Goal: Information Seeking & Learning: Learn about a topic

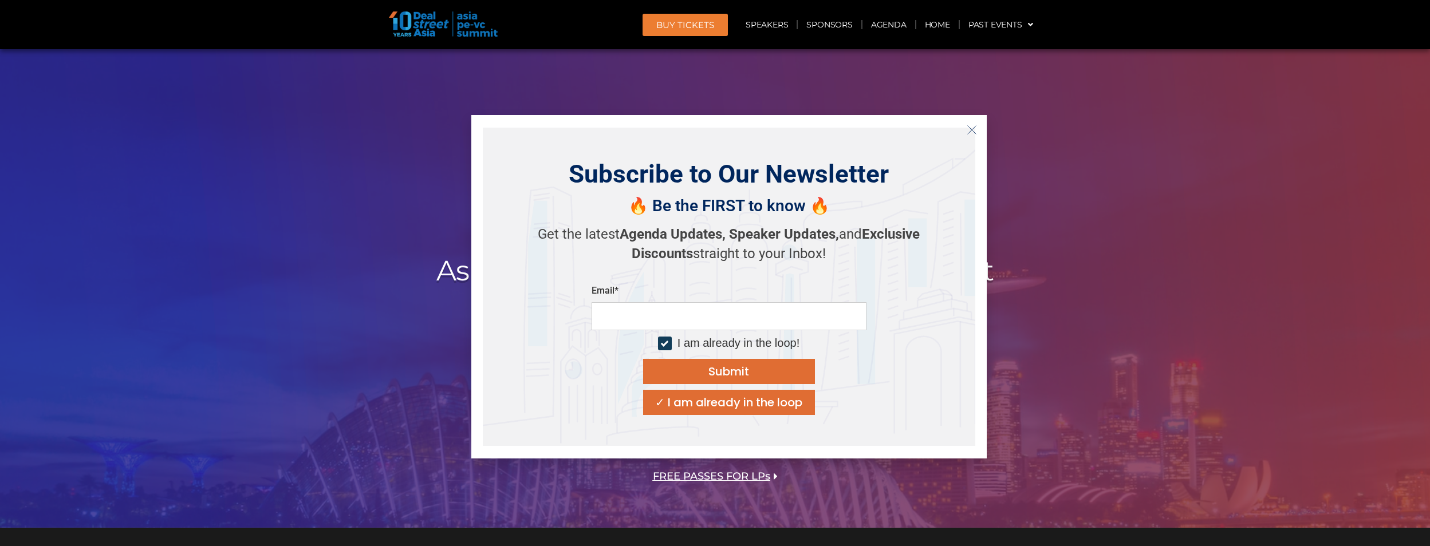
scroll to position [859, 0]
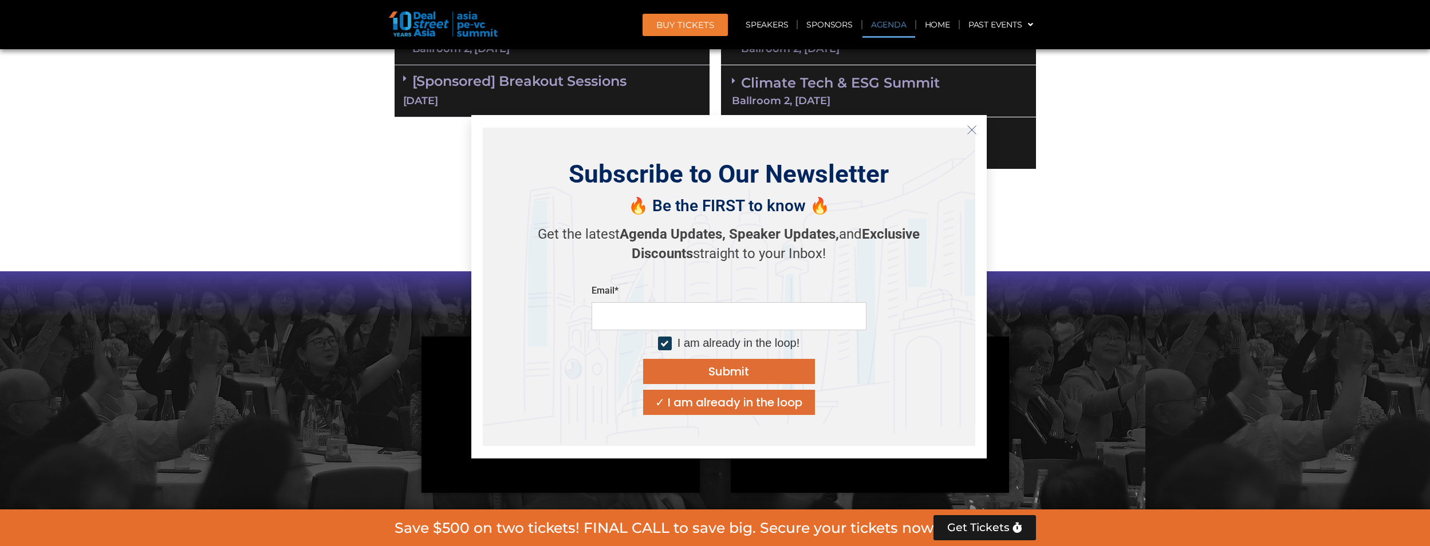
click at [973, 129] on line "Close" at bounding box center [971, 130] width 8 height 8
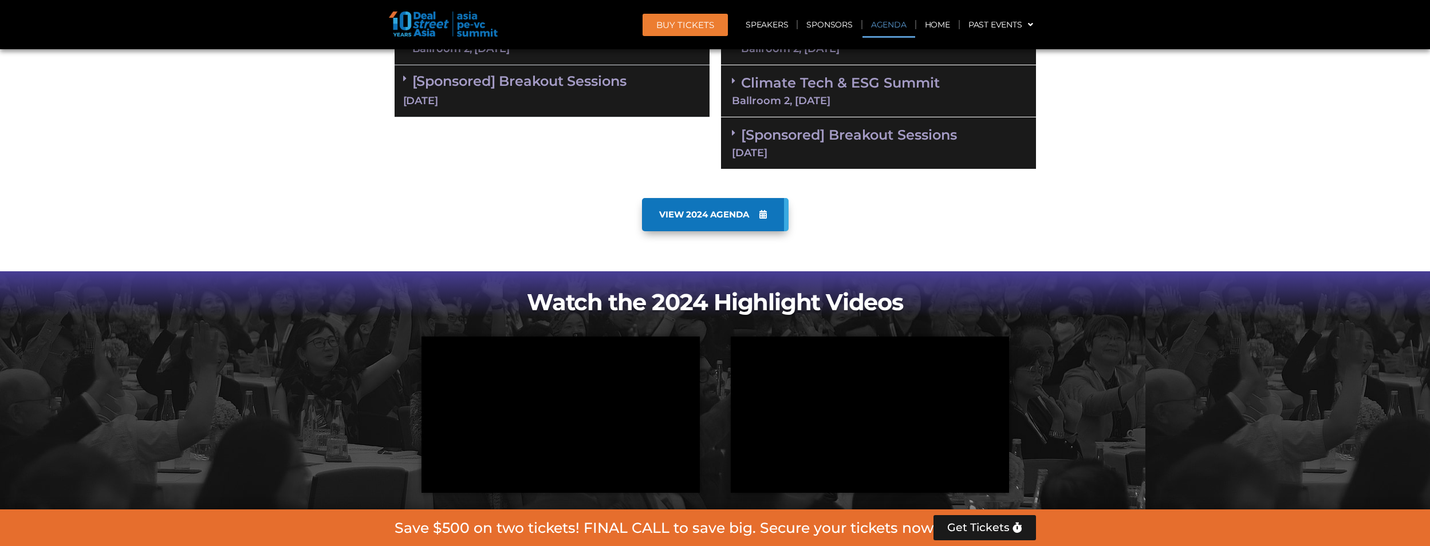
scroll to position [573, 0]
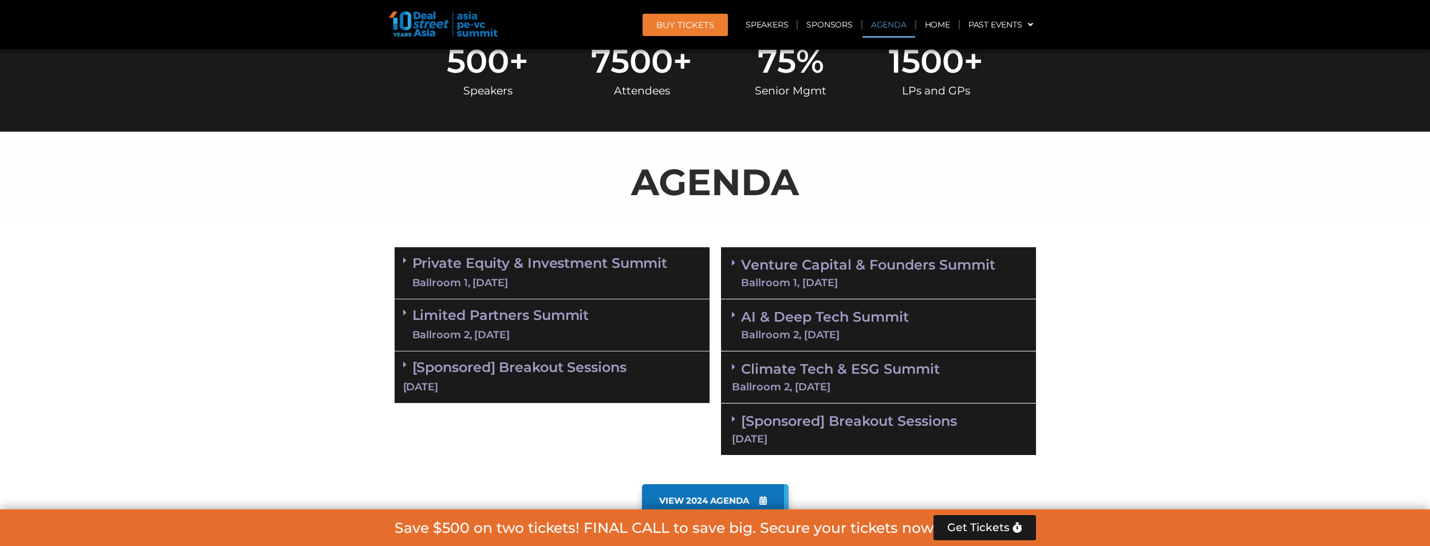
click at [592, 273] on link "Private Equity & Investment Summit Ballroom 1, [DATE]" at bounding box center [539, 273] width 255 height 34
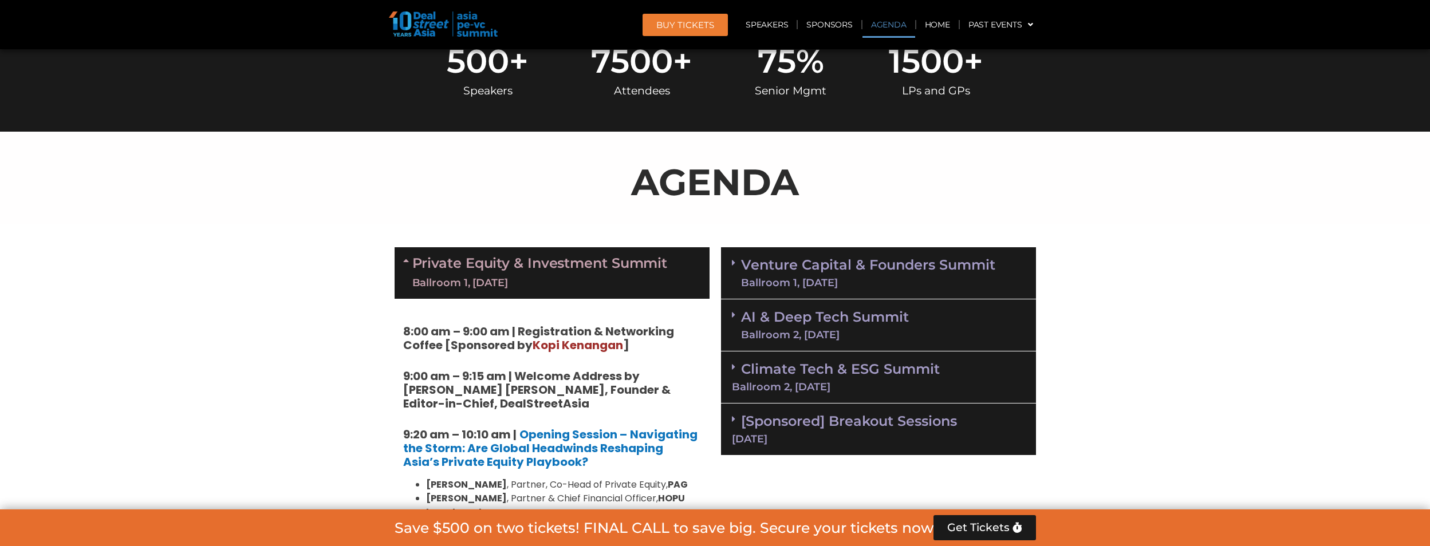
click at [810, 311] on link "AI & Deep Tech Summit Ballroom 2, [DATE]" at bounding box center [825, 325] width 168 height 30
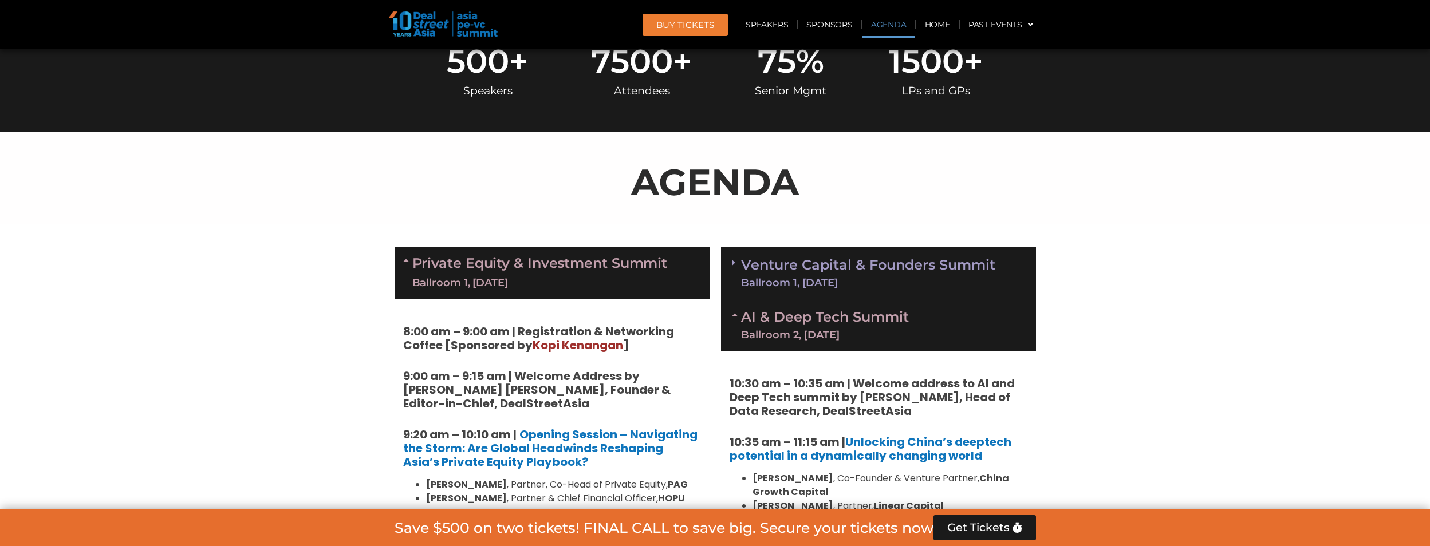
click at [940, 318] on div "AI & Deep Tech Summit Ballroom 2, [DATE]" at bounding box center [878, 325] width 315 height 52
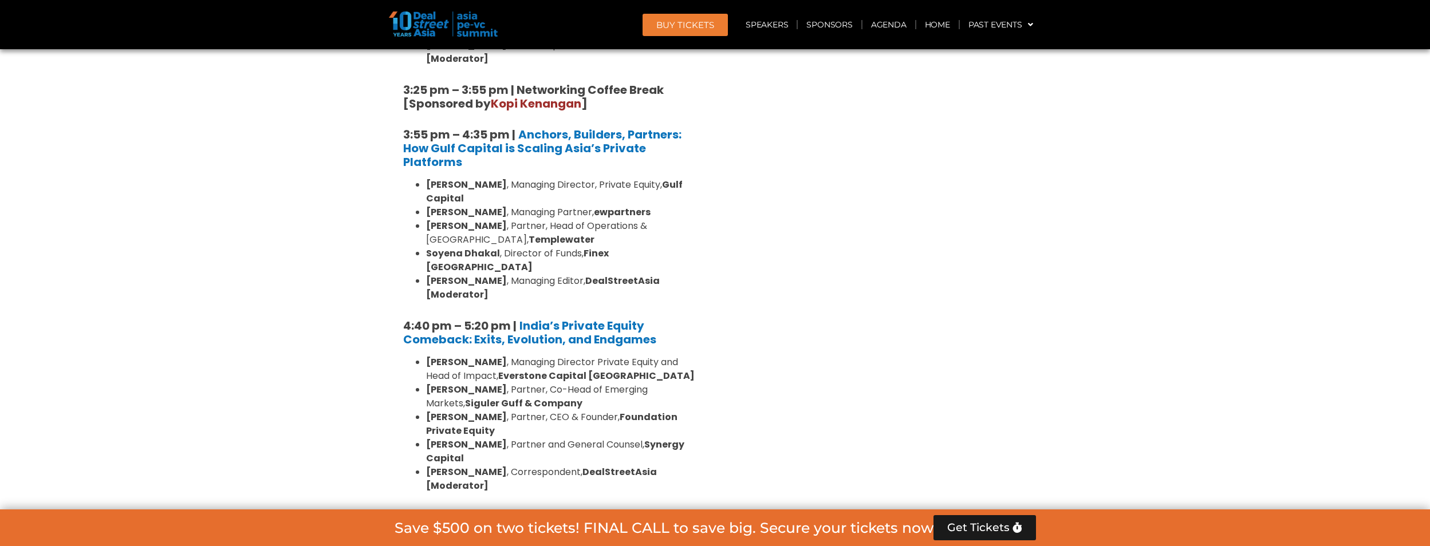
scroll to position [2290, 0]
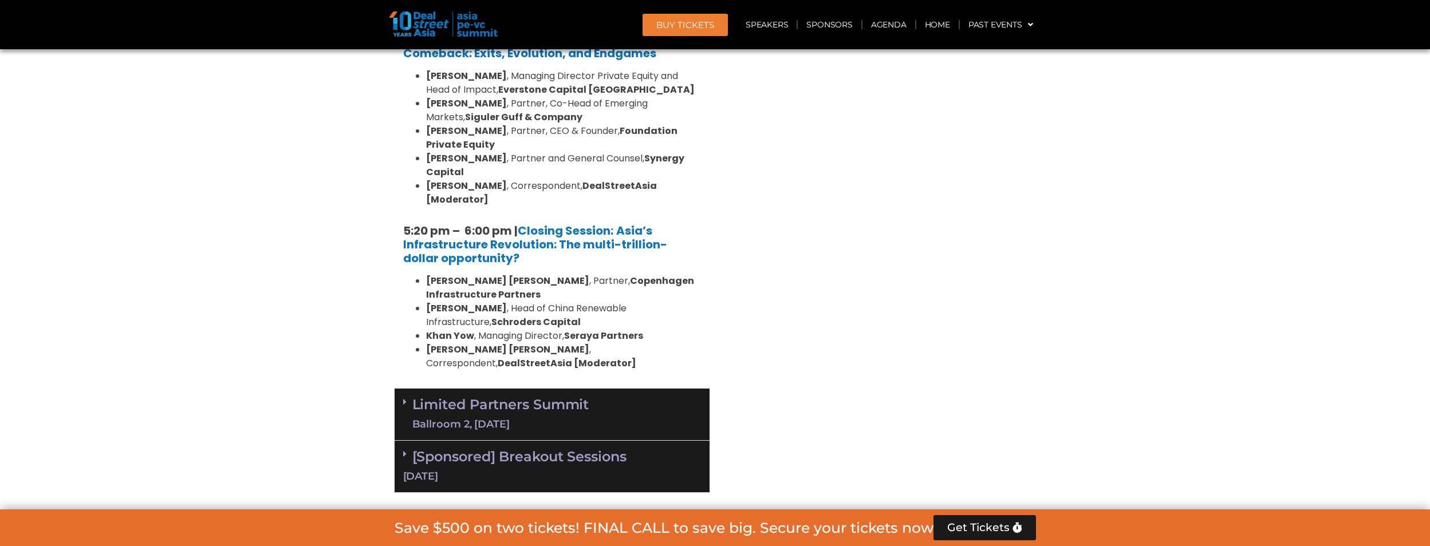
click at [566, 397] on link "Limited Partners [GEOGRAPHIC_DATA] 2, [DATE]" at bounding box center [500, 414] width 177 height 34
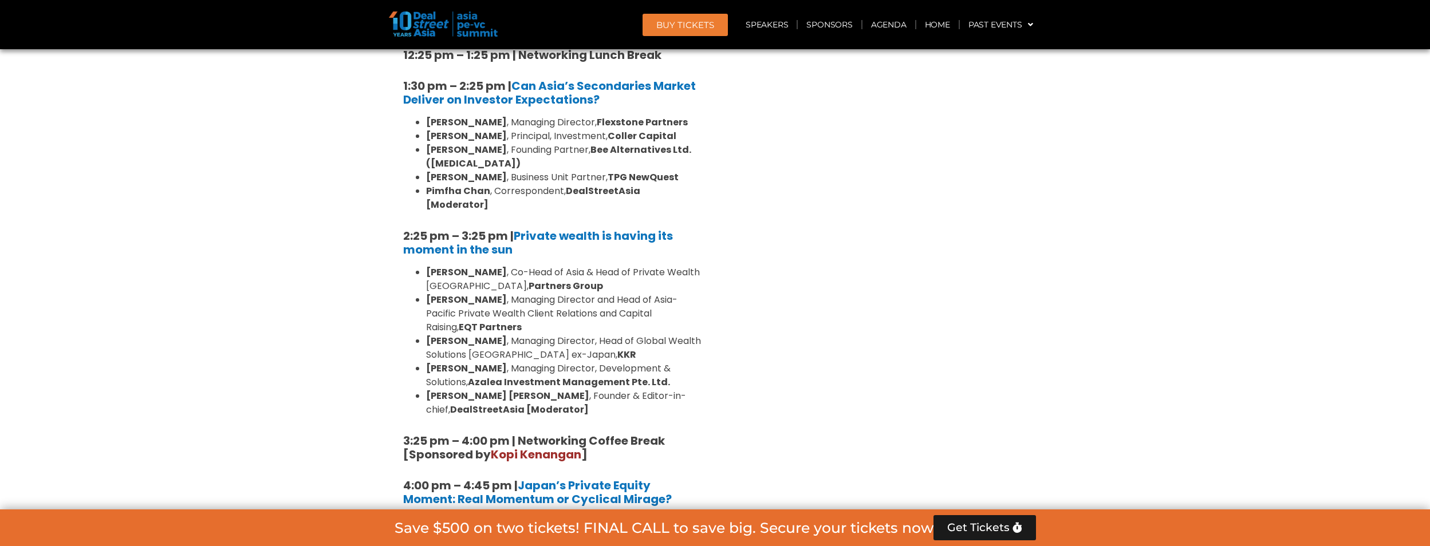
scroll to position [3435, 0]
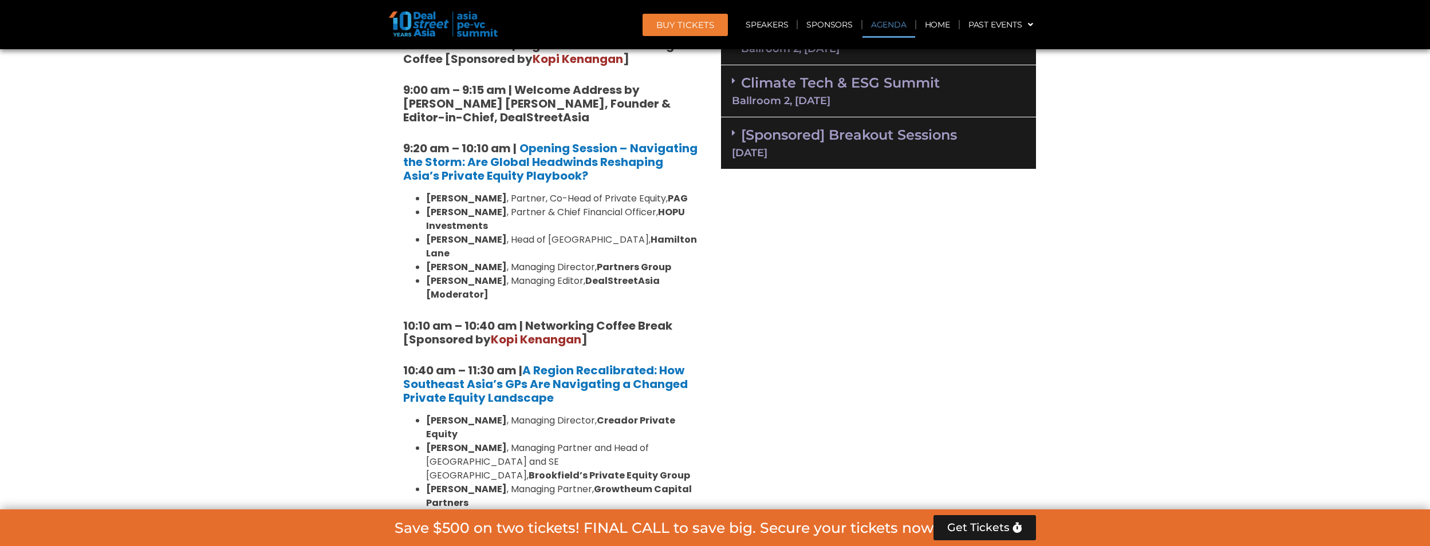
scroll to position [573, 0]
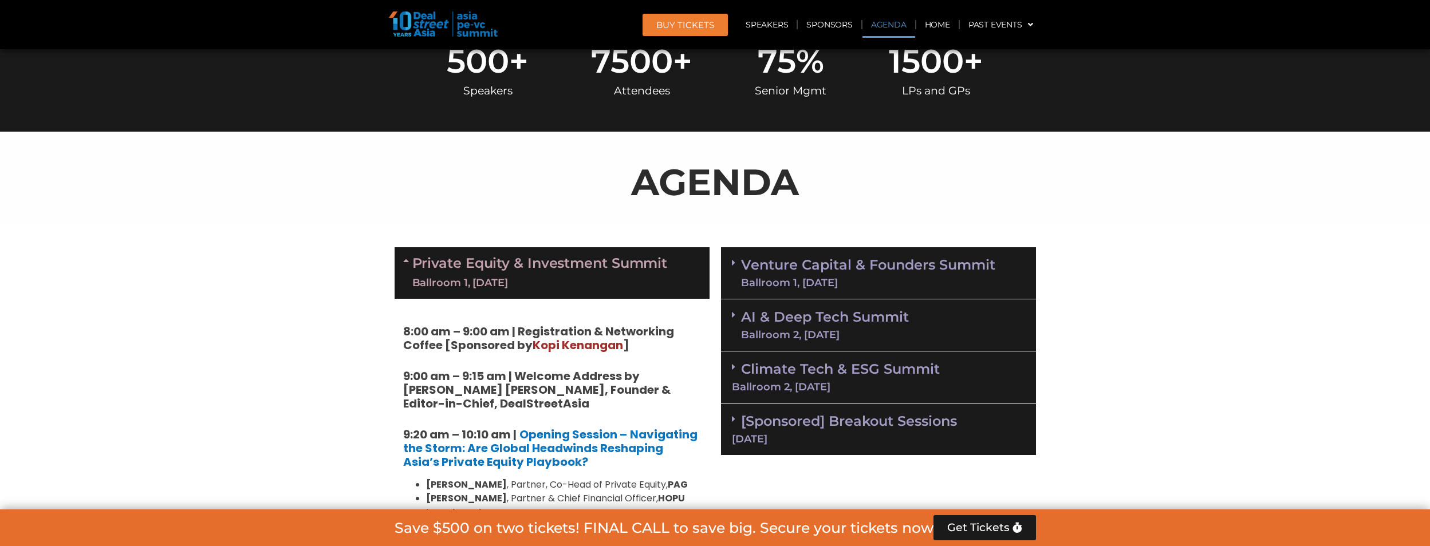
click at [960, 270] on link "Venture Capital & Founders​ Summit Ballroom 1, [DATE]" at bounding box center [868, 273] width 254 height 30
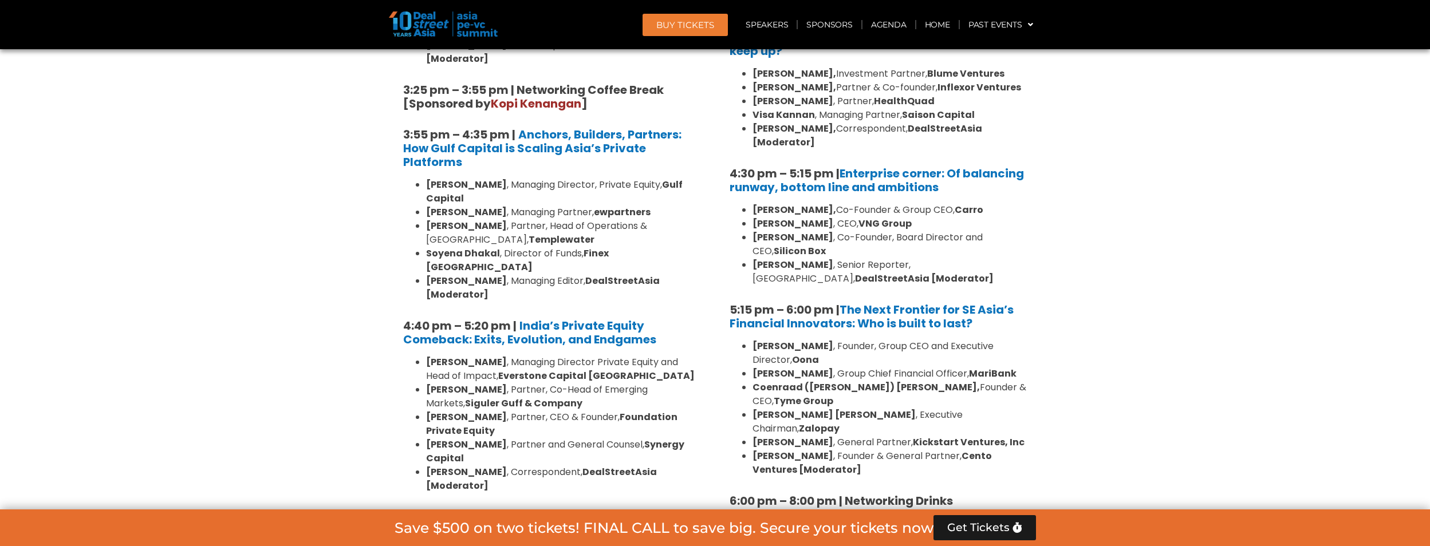
scroll to position [2290, 0]
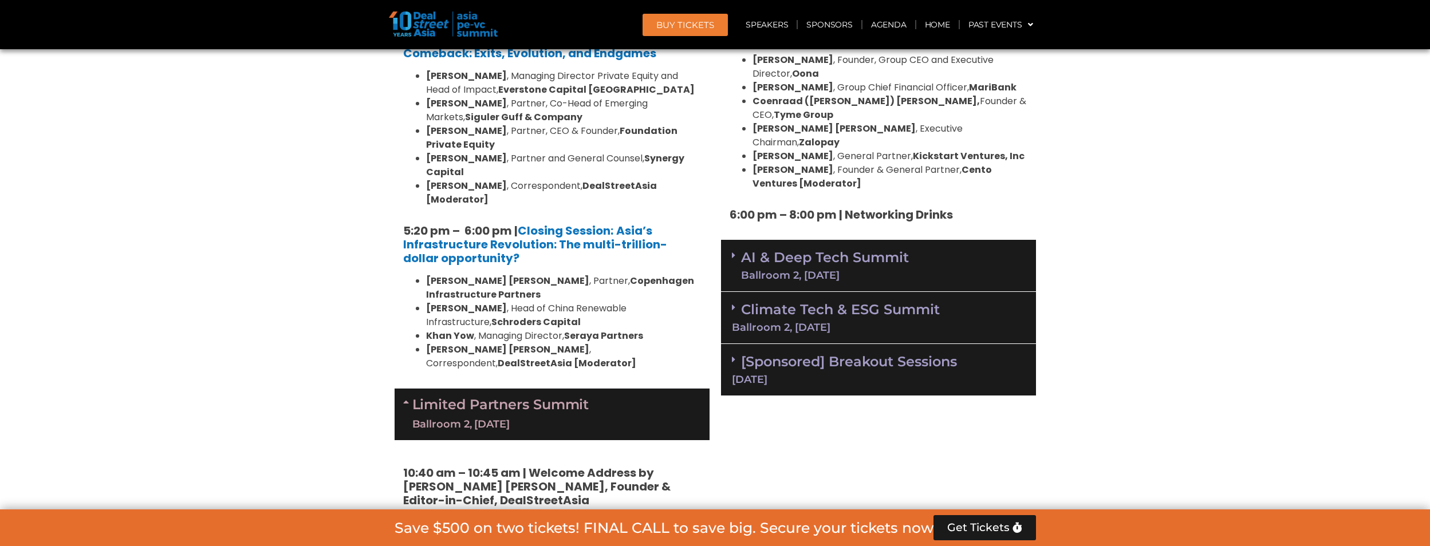
click at [909, 240] on div "AI & Deep Tech Summit Ballroom 2, [DATE]" at bounding box center [878, 266] width 315 height 52
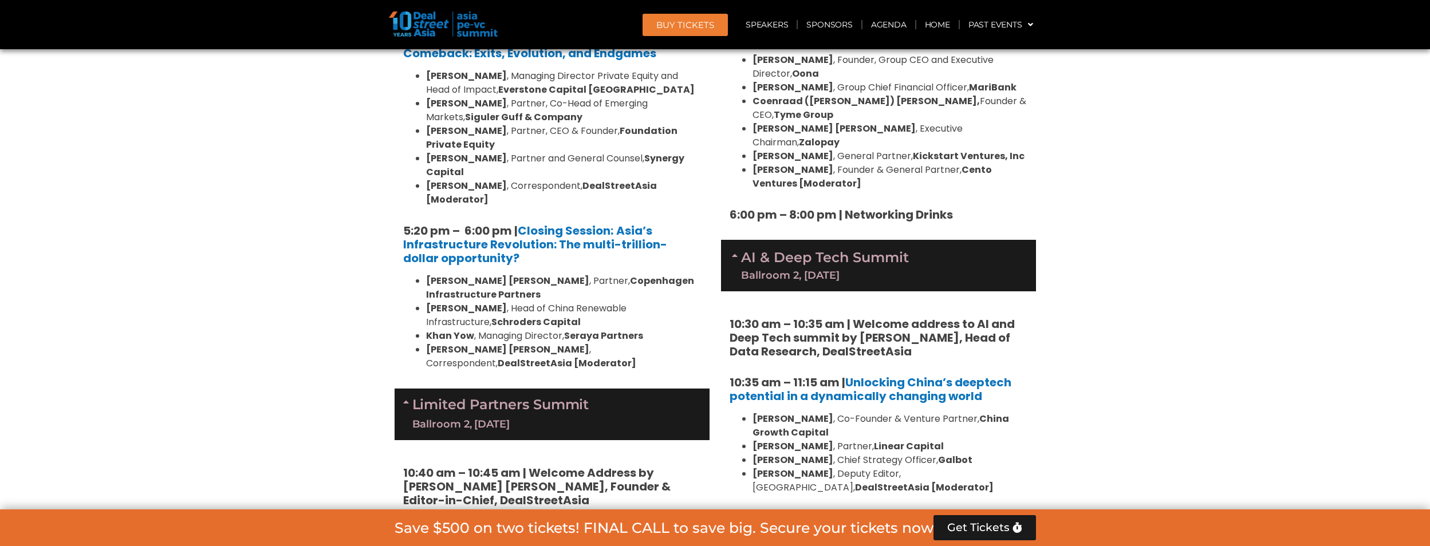
click at [909, 240] on div "AI & Deep Tech Summit Ballroom 2, [DATE]" at bounding box center [878, 266] width 315 height 52
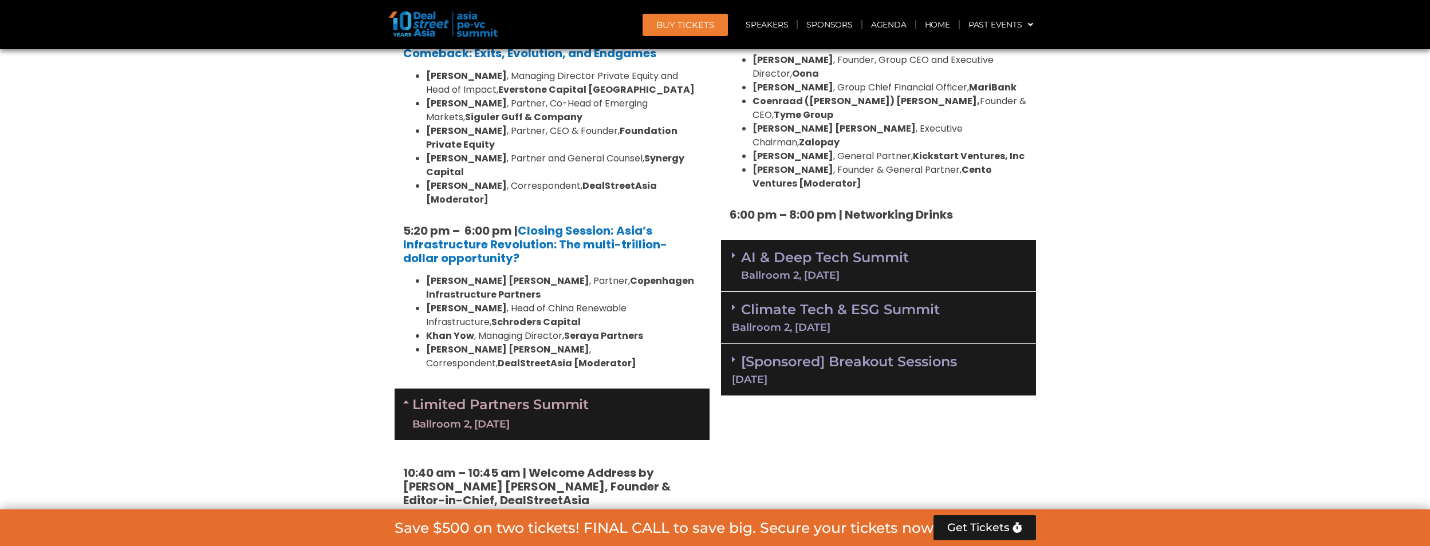
click at [897, 301] on link "Climate Tech & ESG Summit Ballroom 2, [DATE]" at bounding box center [878, 316] width 293 height 31
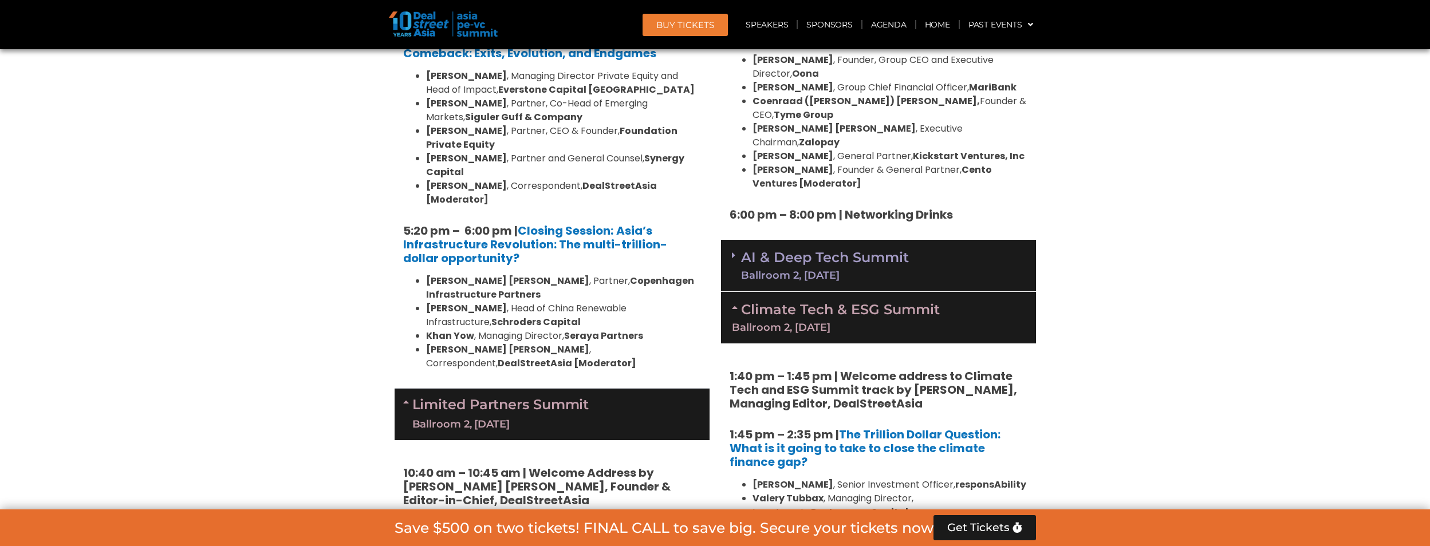
click at [913, 301] on link "Climate Tech & ESG Summit Ballroom 2, [DATE]" at bounding box center [878, 316] width 293 height 31
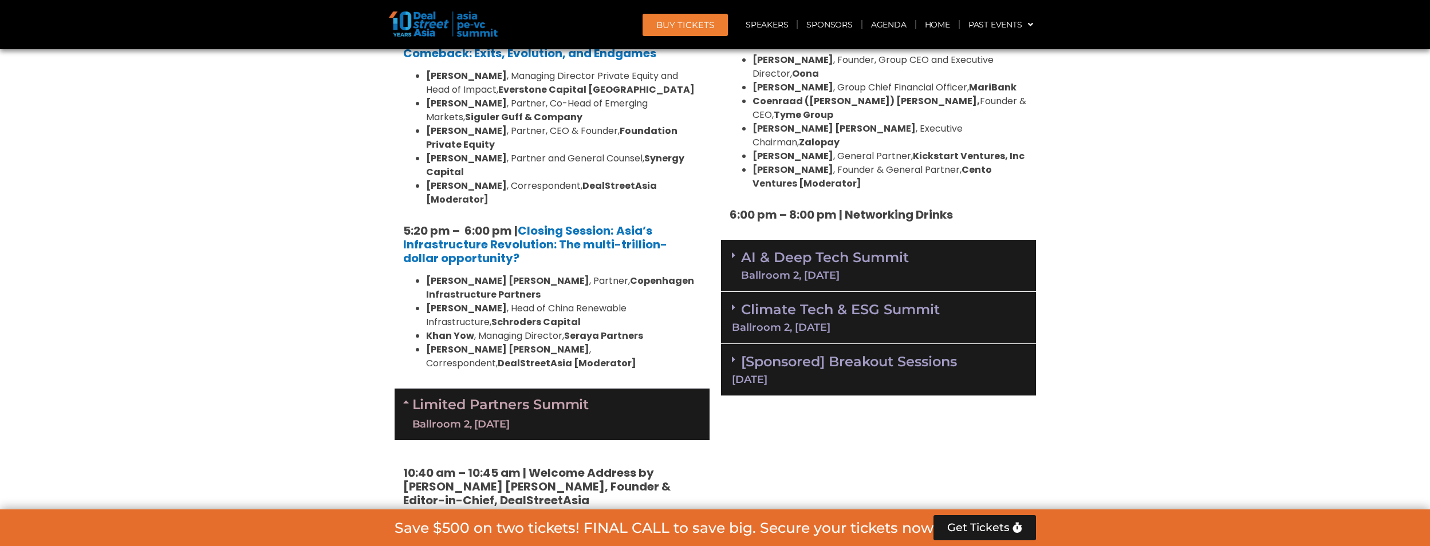
click at [913, 301] on link "Climate Tech & ESG Summit Ballroom 2, [DATE]" at bounding box center [878, 316] width 293 height 31
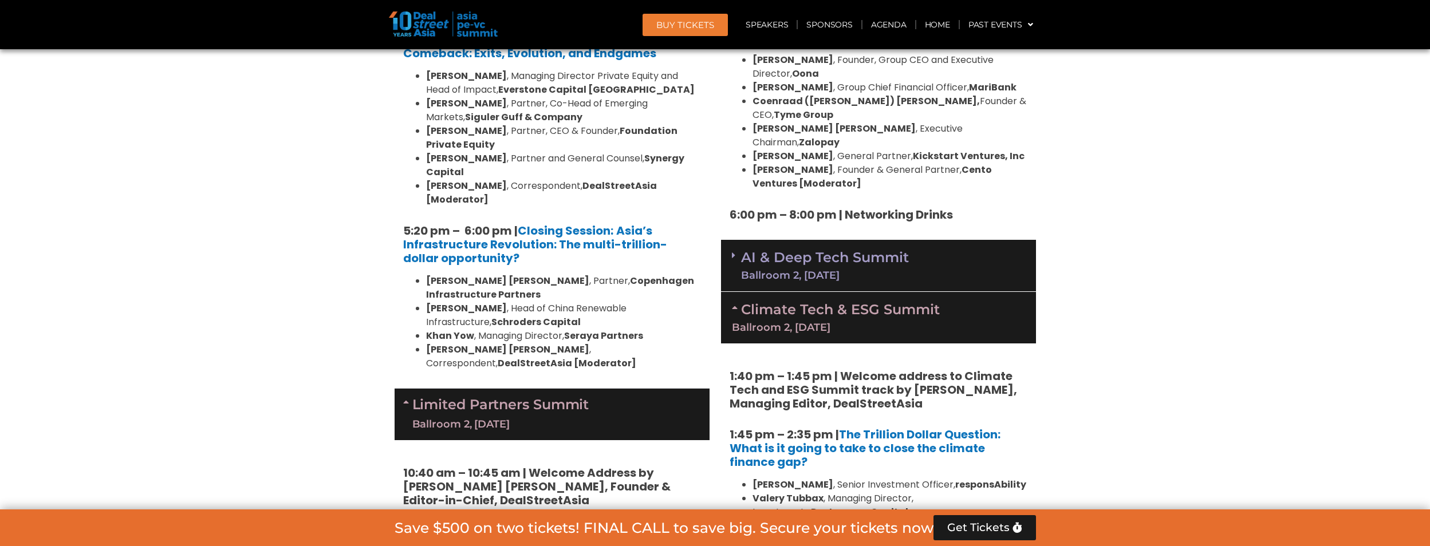
click at [913, 301] on link "Climate Tech & ESG Summit Ballroom 2, [DATE]" at bounding box center [878, 316] width 293 height 31
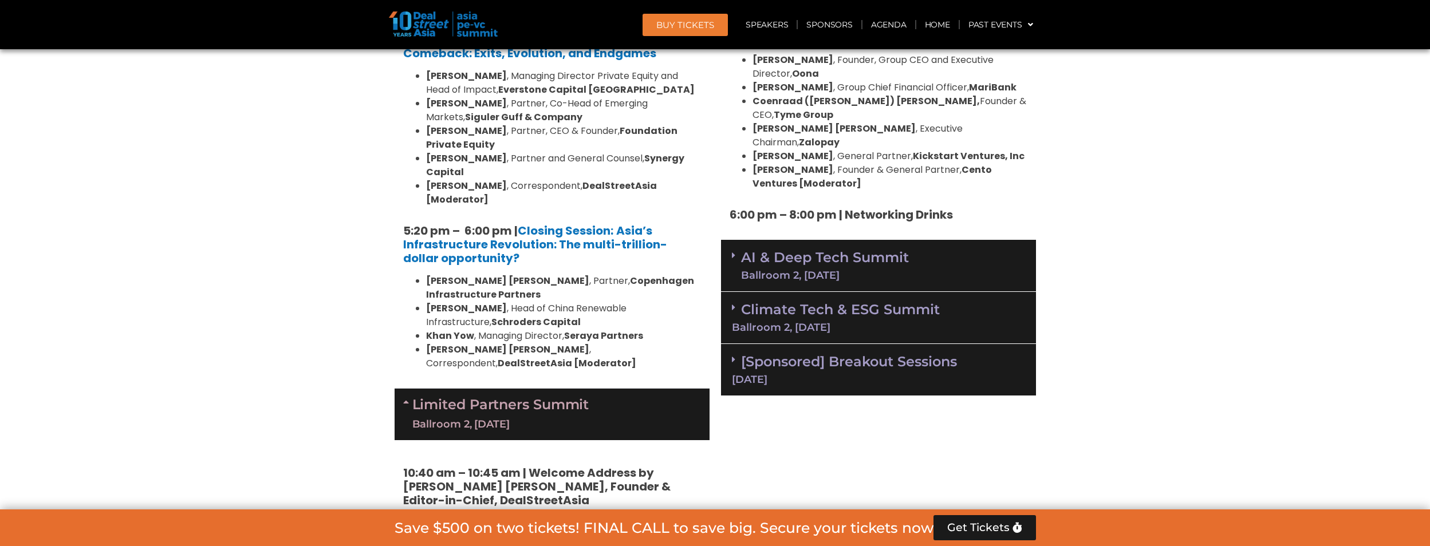
click at [921, 240] on div "AI & Deep Tech Summit Ballroom 2, [DATE]" at bounding box center [878, 266] width 315 height 52
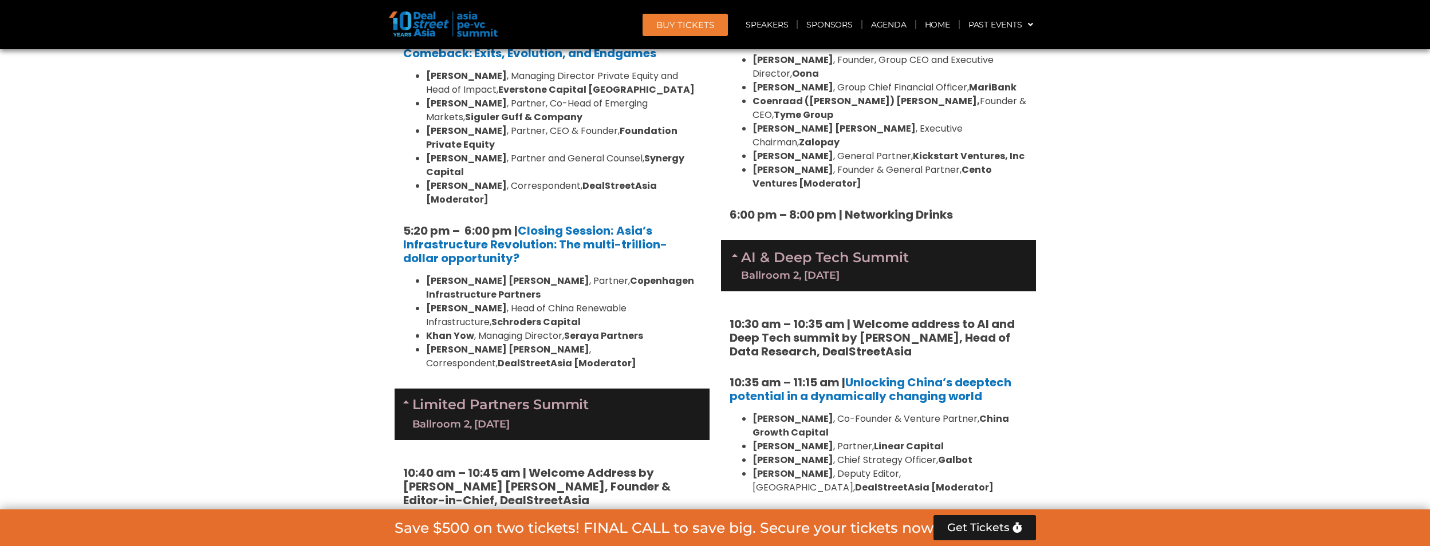
click at [921, 240] on div "AI & Deep Tech Summit Ballroom 2, [DATE]" at bounding box center [878, 266] width 315 height 52
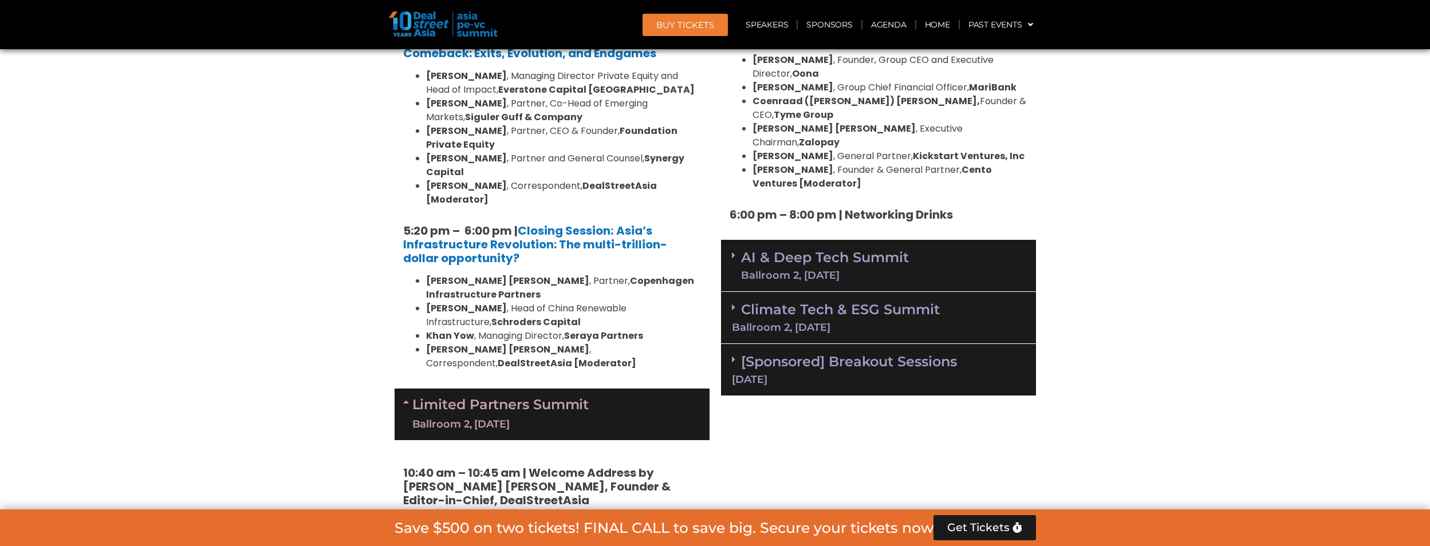
click at [964, 344] on div "[Sponsored] Breakout Sessions [DATE]" at bounding box center [878, 370] width 315 height 52
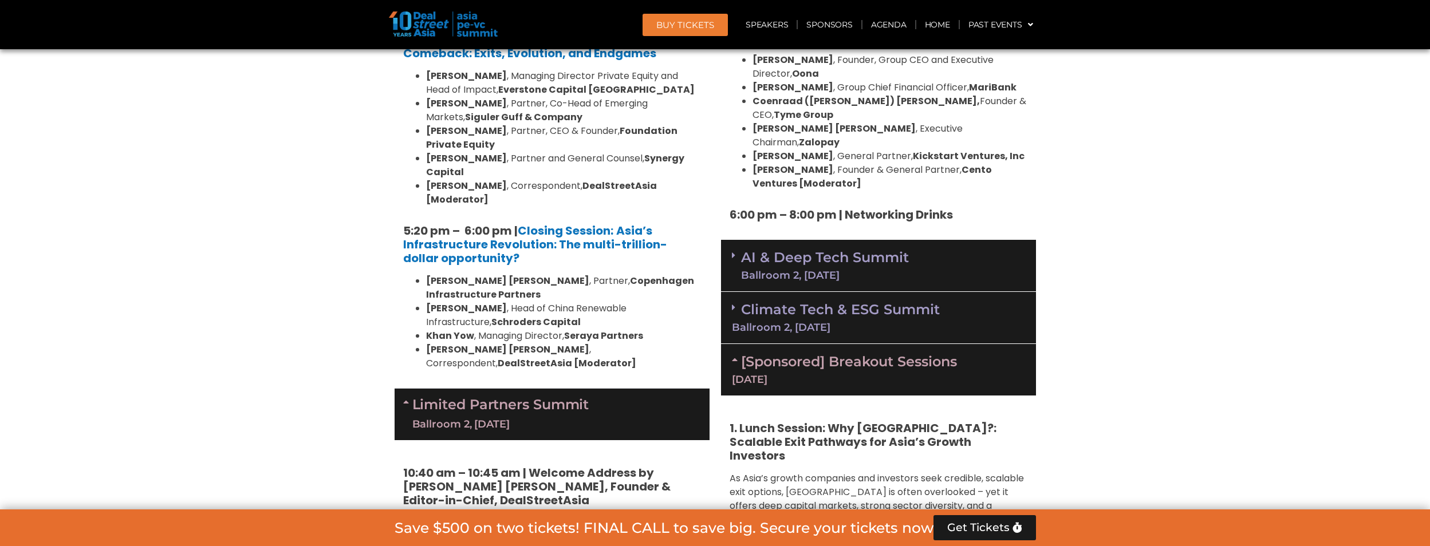
click at [964, 344] on div "[Sponsored] Breakout Sessions [DATE]" at bounding box center [878, 370] width 315 height 52
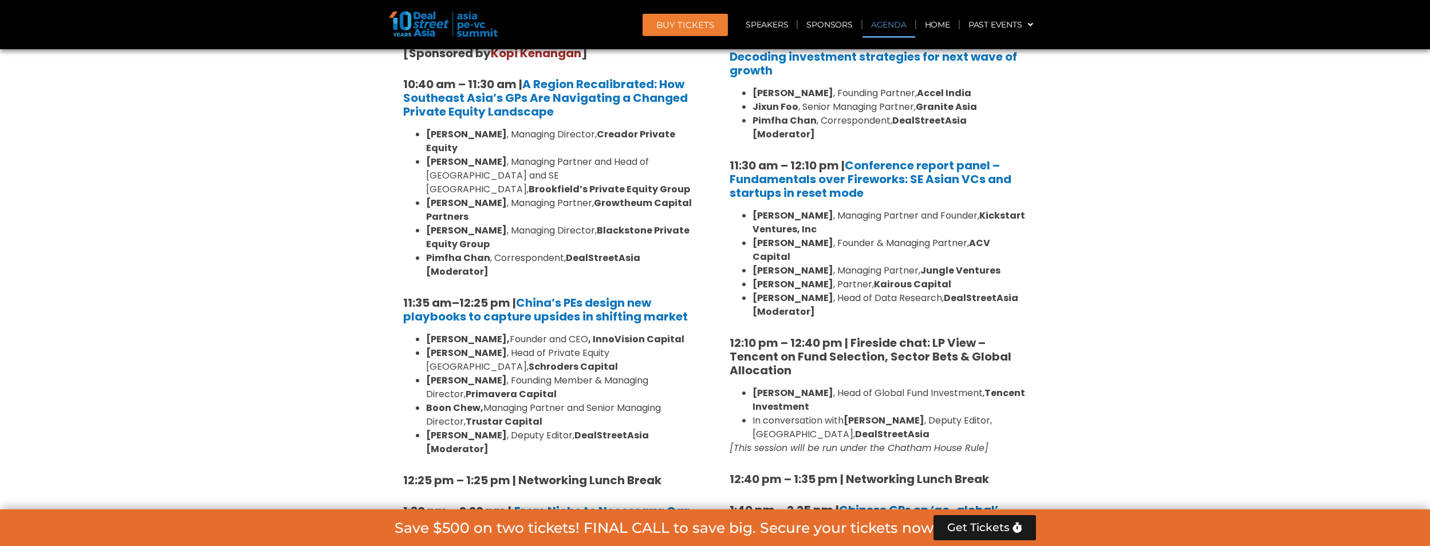
scroll to position [573, 0]
